Goal: Task Accomplishment & Management: Manage account settings

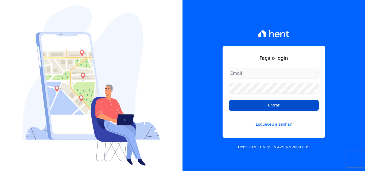
type input "[EMAIL_ADDRESS][DOMAIN_NAME]"
click at [247, 111] on input "Entrar" at bounding box center [274, 105] width 90 height 11
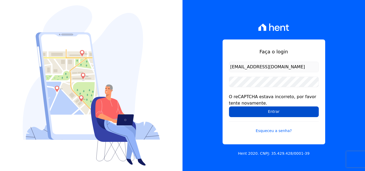
click at [266, 112] on input "Entrar" at bounding box center [274, 112] width 90 height 11
click at [275, 110] on input "Entrar" at bounding box center [274, 112] width 90 height 11
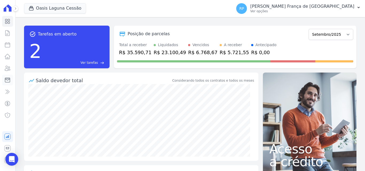
click at [10, 81] on icon at bounding box center [7, 80] width 6 height 6
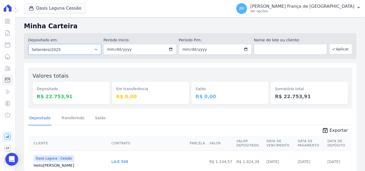
click at [50, 50] on select "Todos os meses Janeiro/2020 Fevereiro/2020 Março/2020 Abril/2020 Maio/2020 Junh…" at bounding box center [64, 49] width 73 height 11
click at [70, 53] on select "Todos os meses Janeiro/2020 Fevereiro/2020 Março/2020 Abril/2020 Maio/2020 Junh…" at bounding box center [64, 49] width 73 height 11
click at [71, 51] on select "Todos os meses Janeiro/2020 Fevereiro/2020 Março/2020 Abril/2020 Maio/2020 Junh…" at bounding box center [64, 49] width 73 height 11
select select "all"
click at [28, 44] on select "Todos os meses Janeiro/2020 Fevereiro/2020 Março/2020 Abril/2020 Maio/2020 Junh…" at bounding box center [64, 49] width 73 height 11
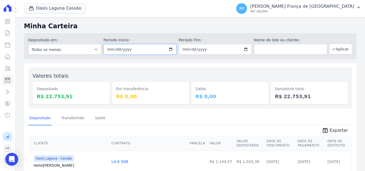
click at [170, 48] on input "date" at bounding box center [139, 49] width 73 height 11
type input "[DATE]"
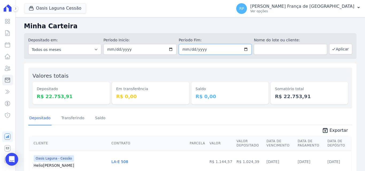
click at [244, 49] on input "date" at bounding box center [215, 49] width 73 height 11
type input "[DATE]"
click at [333, 49] on button "Aplicar" at bounding box center [340, 49] width 23 height 11
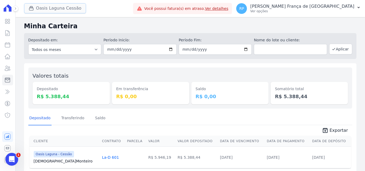
click at [45, 10] on button "Oasis Laguna Cessão" at bounding box center [55, 8] width 62 height 10
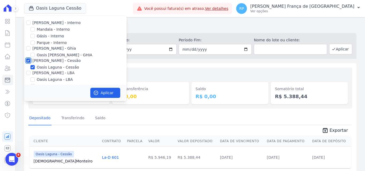
click at [26, 60] on input "[PERSON_NAME] - Cessão" at bounding box center [28, 61] width 4 height 4
checkbox input "false"
click at [32, 35] on input "Oásis - Interno" at bounding box center [32, 36] width 4 height 4
checkbox input "true"
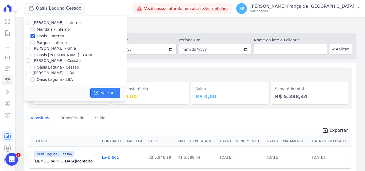
click at [105, 88] on button "Aplicar" at bounding box center [105, 93] width 30 height 10
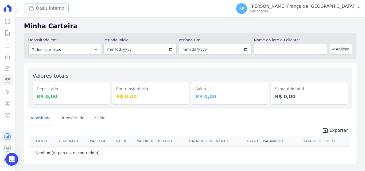
click at [48, 12] on button "Oásis Interno" at bounding box center [46, 8] width 45 height 10
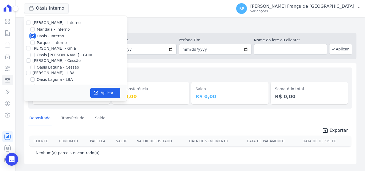
click at [34, 36] on input "Oásis - Interno" at bounding box center [32, 36] width 4 height 4
checkbox input "false"
click at [27, 48] on input "[PERSON_NAME] - Ghia" at bounding box center [28, 48] width 4 height 4
checkbox input "true"
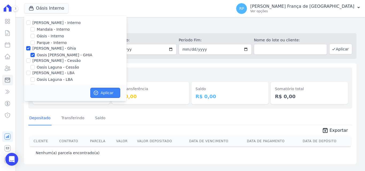
click at [102, 93] on button "Aplicar" at bounding box center [105, 93] width 30 height 10
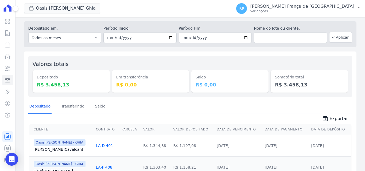
scroll to position [9, 0]
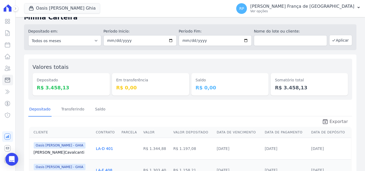
click at [335, 122] on span "Exportar" at bounding box center [339, 122] width 18 height 6
click at [62, 11] on button "Oasis [PERSON_NAME] Ghia" at bounding box center [62, 8] width 76 height 10
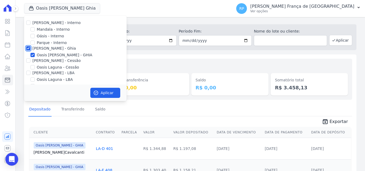
click at [30, 49] on input "[PERSON_NAME] - Ghia" at bounding box center [28, 48] width 4 height 4
checkbox input "false"
click at [28, 60] on input "[PERSON_NAME] - Cessão" at bounding box center [28, 61] width 4 height 4
checkbox input "true"
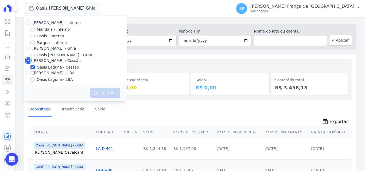
checkbox input "true"
click at [94, 96] on button "Aplicar" at bounding box center [105, 93] width 30 height 10
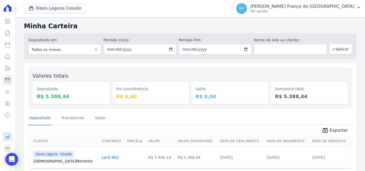
scroll to position [19, 0]
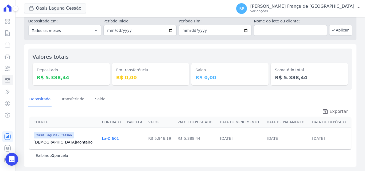
click at [328, 114] on link "unarchive Exportar" at bounding box center [335, 112] width 34 height 7
click at [55, 7] on button "Oasis Laguna Cessão" at bounding box center [55, 8] width 62 height 10
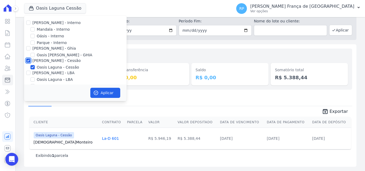
click at [29, 61] on input "[PERSON_NAME] - Cessão" at bounding box center [28, 61] width 4 height 4
checkbox input "false"
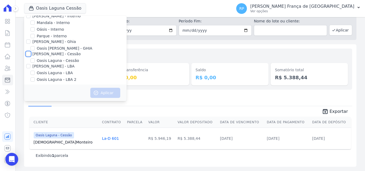
scroll to position [9, 0]
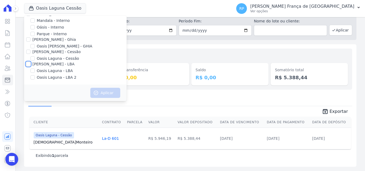
click at [27, 65] on input "[PERSON_NAME] - LBA" at bounding box center [28, 64] width 4 height 4
checkbox input "true"
click at [103, 99] on div "Aplicar" at bounding box center [75, 93] width 103 height 17
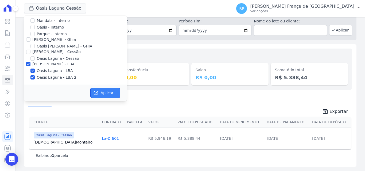
click at [102, 95] on button "Aplicar" at bounding box center [105, 93] width 30 height 10
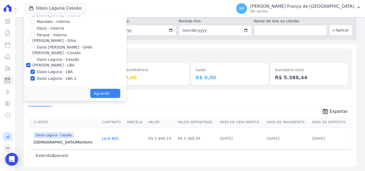
scroll to position [8, 0]
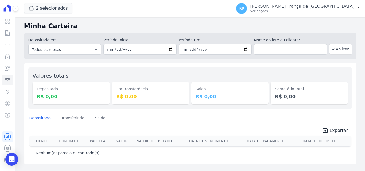
click at [34, 14] on div "2 selecionados [PERSON_NAME] - Interno [GEOGRAPHIC_DATA] - Interno Oásis - Inte…" at bounding box center [127, 9] width 206 height 18
click at [35, 8] on div "button" at bounding box center [32, 8] width 7 height 5
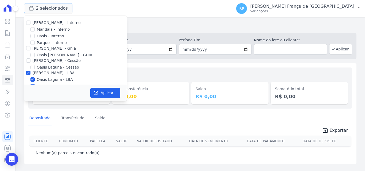
scroll to position [9, 0]
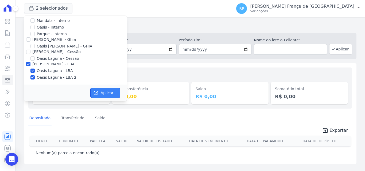
click at [97, 92] on icon "button" at bounding box center [95, 92] width 5 height 5
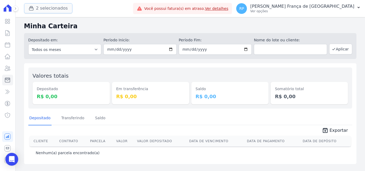
click at [48, 5] on button "2 selecionados" at bounding box center [48, 8] width 48 height 10
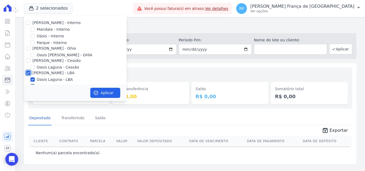
click at [27, 73] on input "[PERSON_NAME] - LBA" at bounding box center [28, 73] width 4 height 4
checkbox input "false"
click at [29, 61] on input "[PERSON_NAME] - Cessão" at bounding box center [28, 61] width 4 height 4
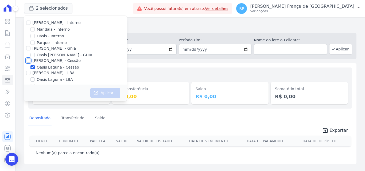
checkbox input "true"
click at [95, 91] on icon "button" at bounding box center [95, 92] width 5 height 5
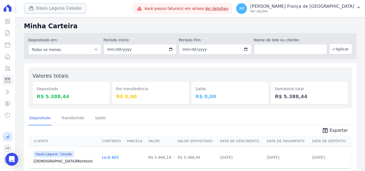
click at [44, 6] on button "Oasis Laguna Cessão" at bounding box center [55, 8] width 62 height 10
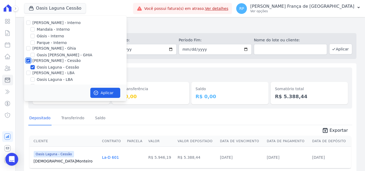
click at [28, 60] on input "[PERSON_NAME] - Cessão" at bounding box center [28, 61] width 4 height 4
checkbox input "false"
click at [28, 48] on input "[PERSON_NAME] - Ghia" at bounding box center [28, 48] width 4 height 4
checkbox input "true"
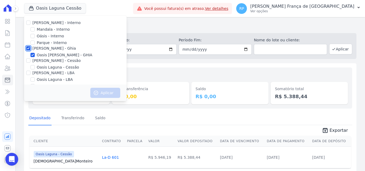
checkbox input "true"
click at [110, 95] on button "Aplicar" at bounding box center [105, 93] width 30 height 10
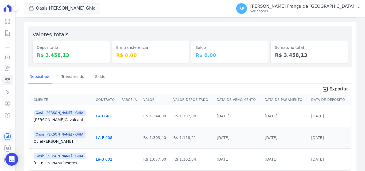
scroll to position [9, 0]
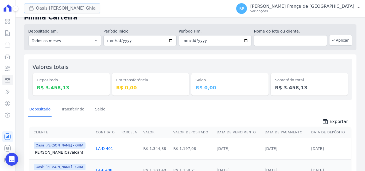
click at [54, 5] on button "Oasis [PERSON_NAME] Ghia" at bounding box center [62, 8] width 76 height 10
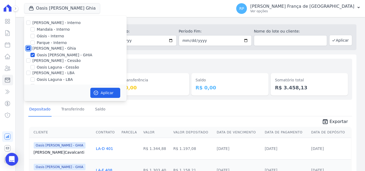
click at [27, 47] on input "[PERSON_NAME] - Ghia" at bounding box center [28, 48] width 4 height 4
checkbox input "false"
click at [33, 35] on input "Oásis - Interno" at bounding box center [32, 36] width 4 height 4
checkbox input "true"
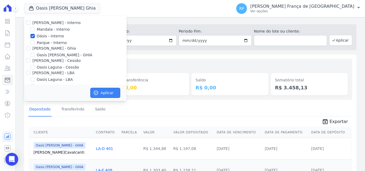
click at [95, 90] on icon "button" at bounding box center [95, 92] width 5 height 5
